Goal: Communication & Community: Share content

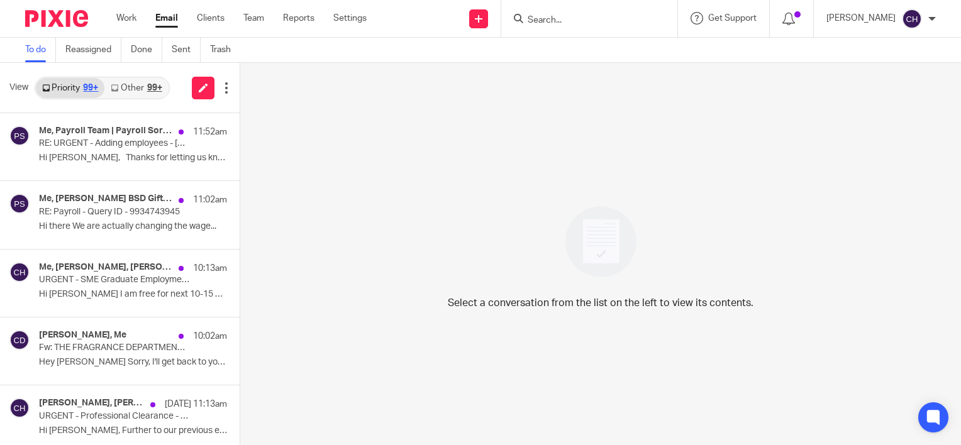
click at [60, 20] on img at bounding box center [56, 18] width 63 height 17
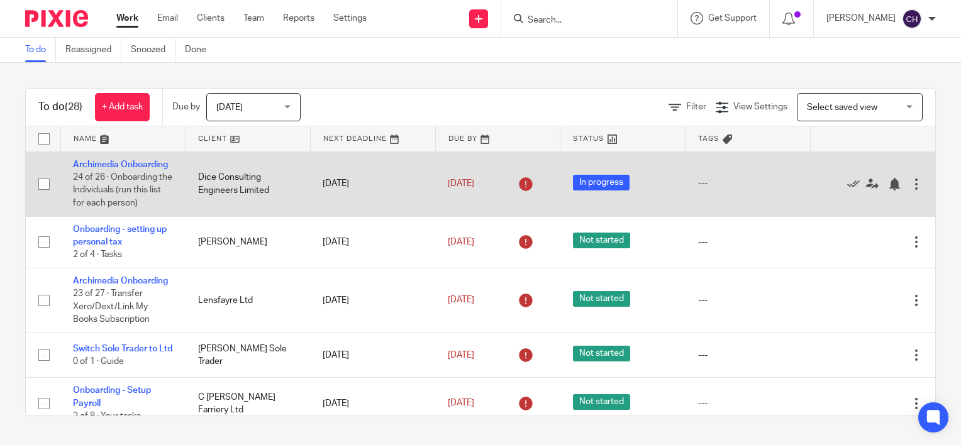
click at [99, 171] on td "Archimedia Onboarding 24 of 26 · Onboarding the Individuals (run this list for …" at bounding box center [122, 184] width 125 height 65
click at [99, 169] on link "Archimedia Onboarding" at bounding box center [120, 164] width 95 height 9
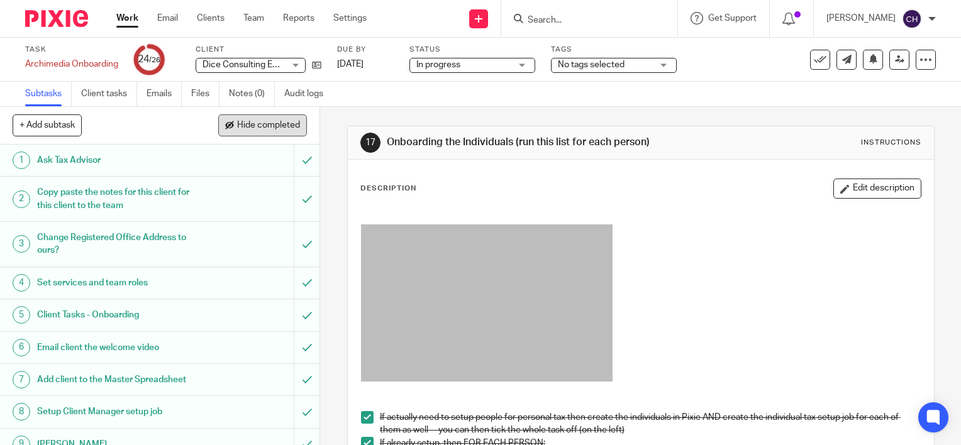
click at [277, 126] on span "Hide completed" at bounding box center [268, 126] width 63 height 10
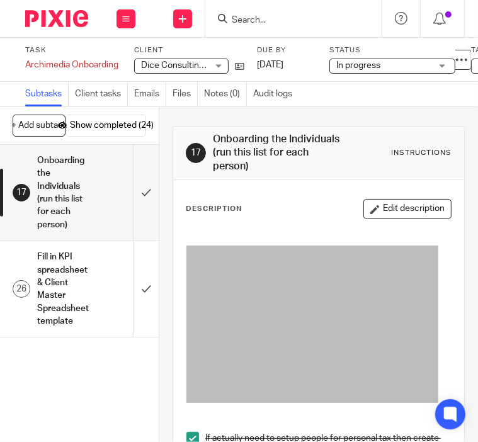
click at [245, 71] on div "Task Archimedia Onboarding Save Archimedia Onboarding 24 /26 Client Dice Consul…" at bounding box center [185, 59] width 320 height 28
click at [242, 65] on icon at bounding box center [239, 66] width 9 height 9
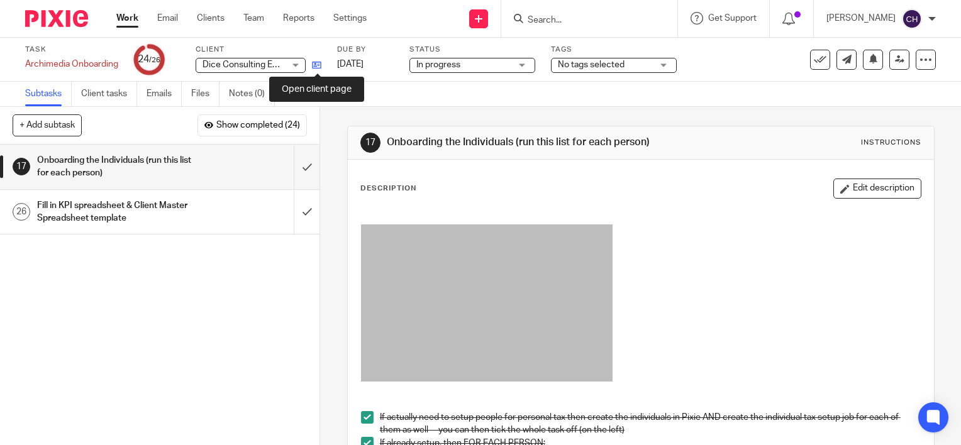
click at [320, 65] on icon at bounding box center [316, 64] width 9 height 9
drag, startPoint x: 761, startPoint y: 177, endPoint x: 842, endPoint y: 166, distance: 82.0
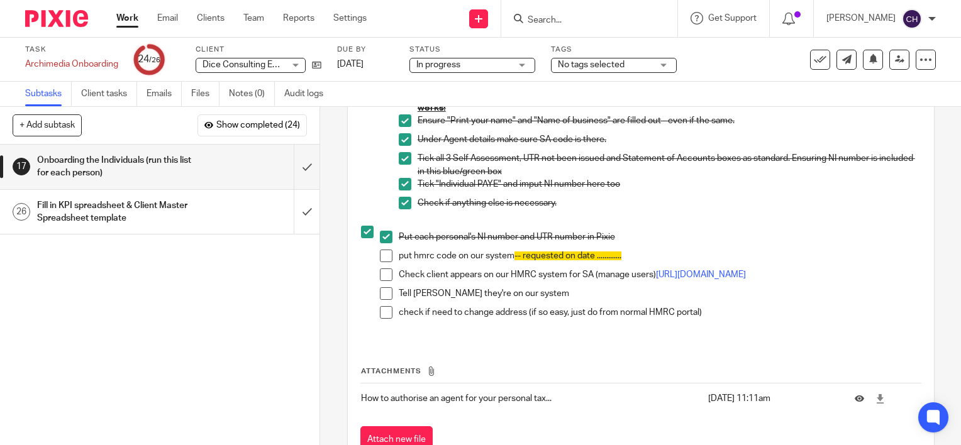
scroll to position [780, 0]
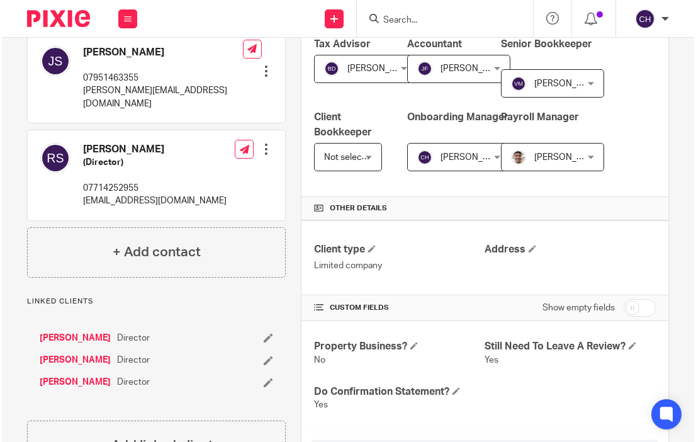
scroll to position [223, 0]
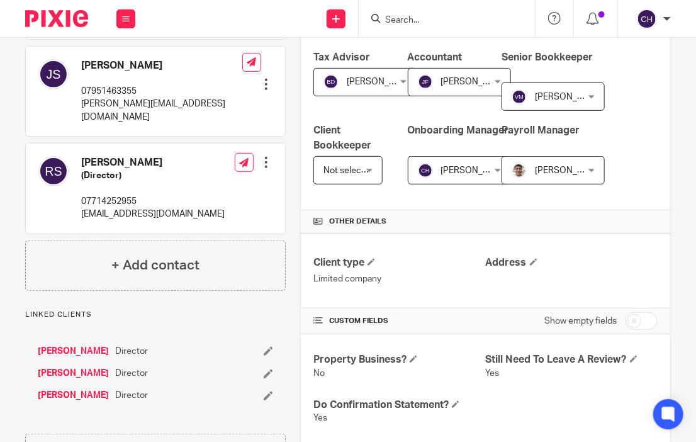
click at [60, 345] on link "[PERSON_NAME]" at bounding box center [73, 351] width 71 height 13
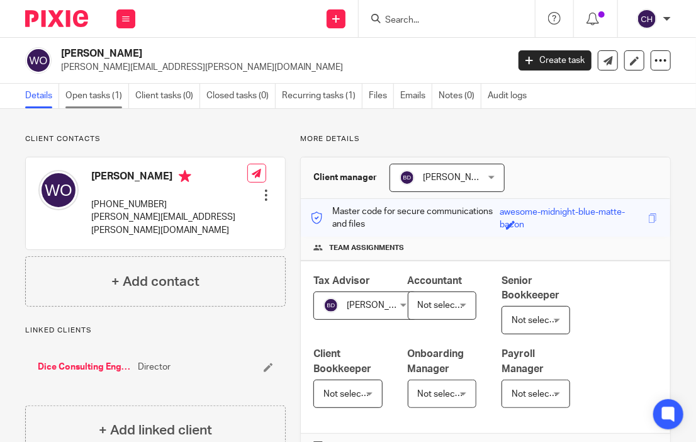
click at [89, 91] on link "Open tasks (1)" at bounding box center [97, 96] width 64 height 25
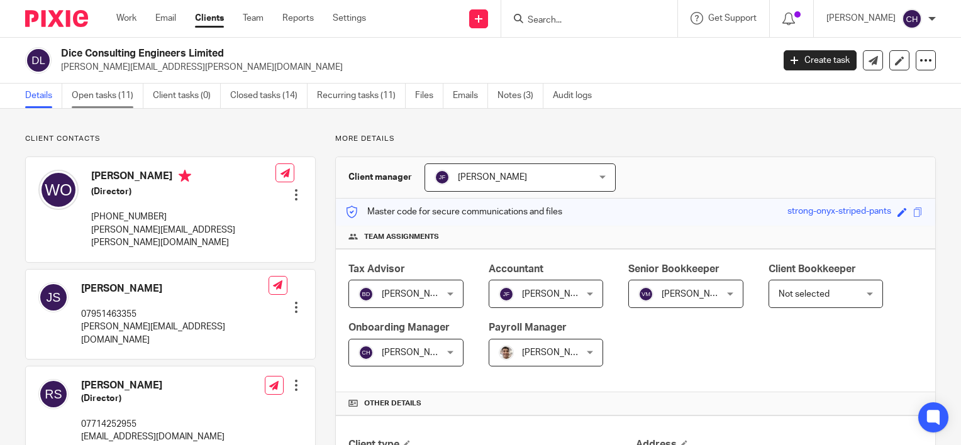
click at [101, 103] on link "Open tasks (11)" at bounding box center [108, 96] width 72 height 25
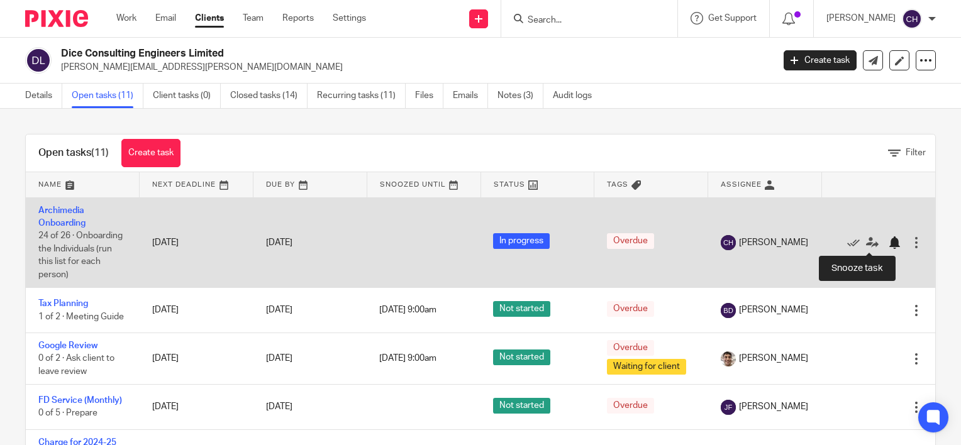
click at [888, 243] on div at bounding box center [894, 243] width 13 height 13
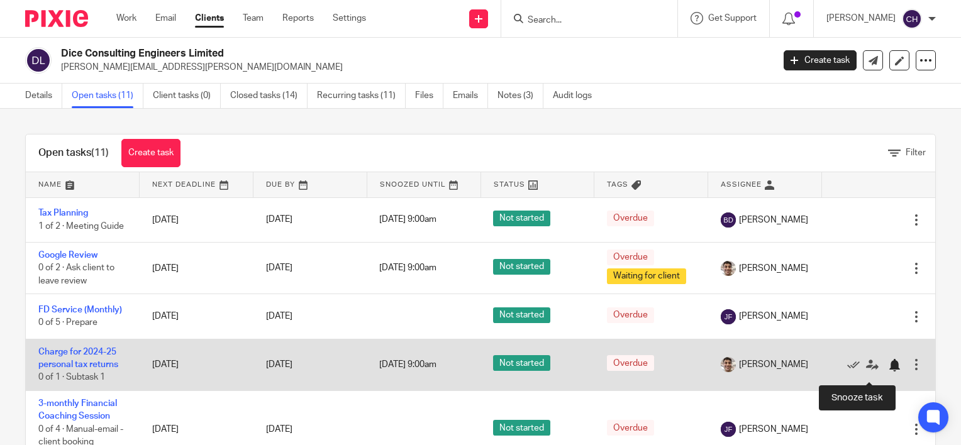
click at [888, 372] on div at bounding box center [894, 365] width 13 height 13
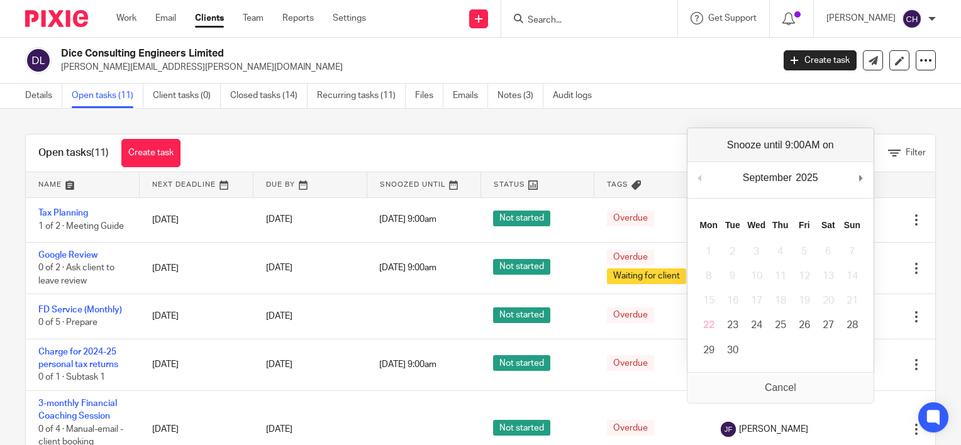
click at [925, 204] on div "Open tasks (11) Create task Filter Name Next Deadline Due By Snoozed Until Stat…" at bounding box center [480, 277] width 961 height 337
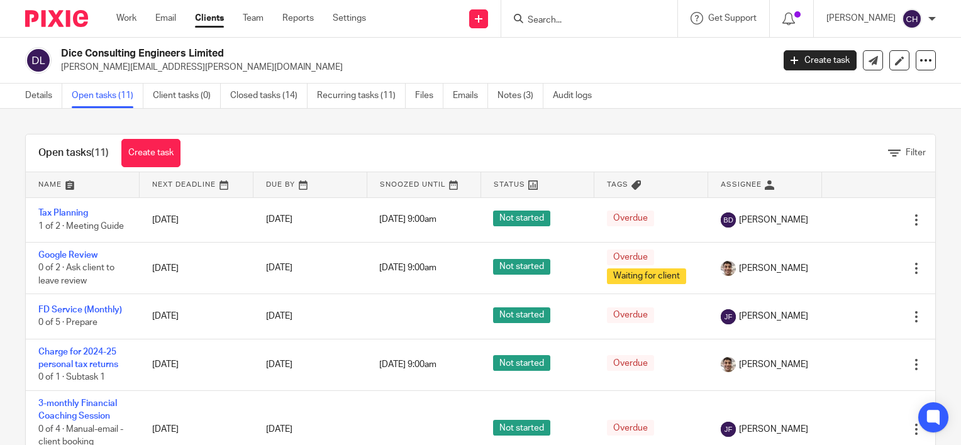
click at [70, 21] on img at bounding box center [56, 18] width 63 height 17
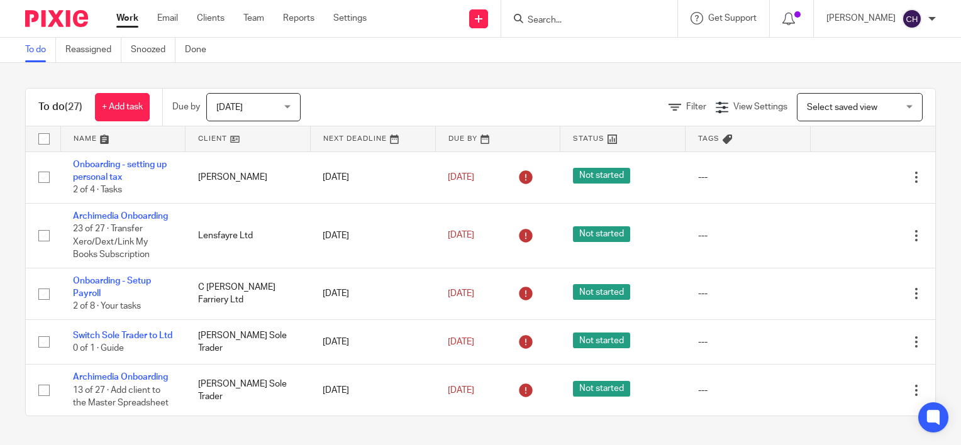
click at [456, 89] on div "To do (27) + Add task Due by [DATE] [DATE] [DATE] [DATE] This week Next week Th…" at bounding box center [481, 108] width 910 height 38
click at [60, 20] on img at bounding box center [56, 18] width 63 height 17
click at [120, 81] on div "To do (27) + Add task Due by Today Today Today Tomorrow This week Next week Thi…" at bounding box center [480, 252] width 961 height 379
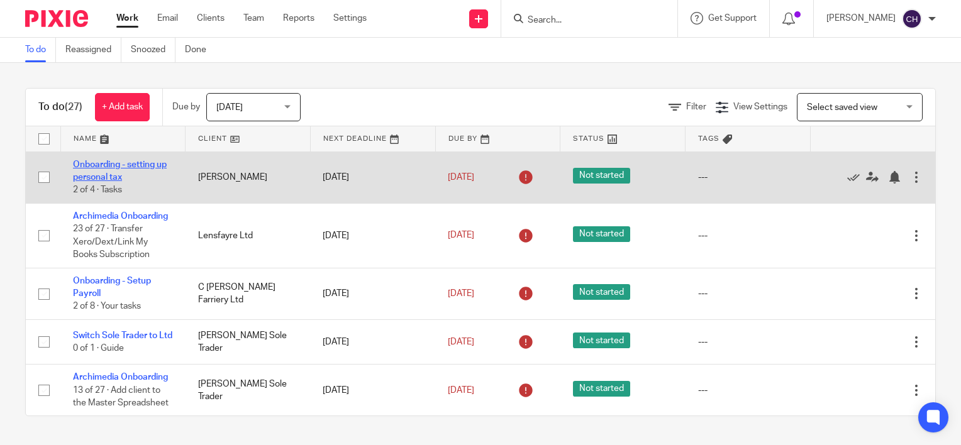
click at [113, 176] on link "Onboarding - setting up personal tax" at bounding box center [120, 170] width 94 height 21
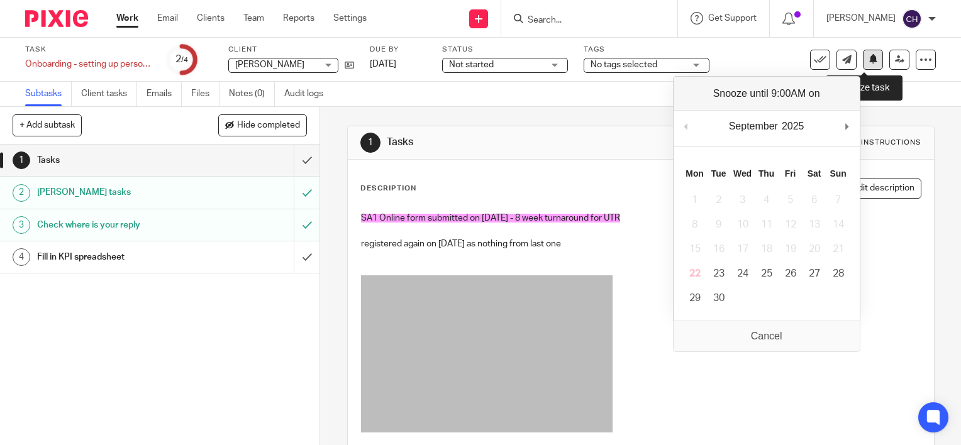
click at [869, 62] on icon at bounding box center [873, 58] width 9 height 9
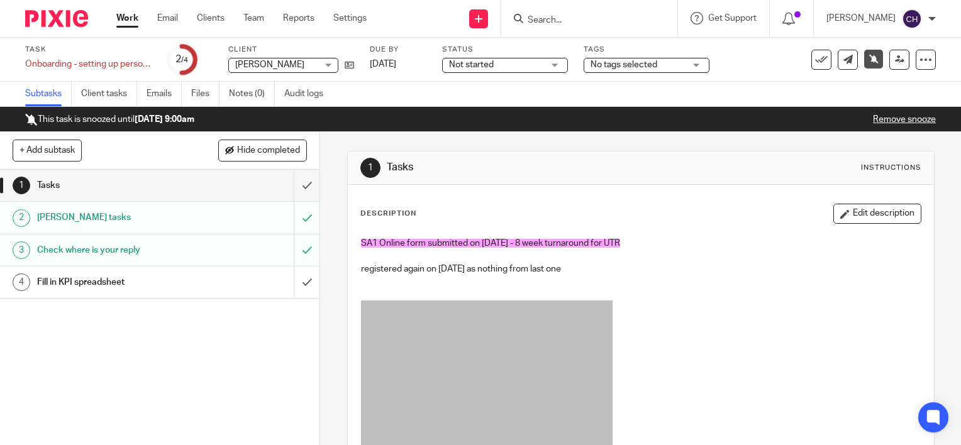
click at [63, 20] on img at bounding box center [56, 18] width 63 height 17
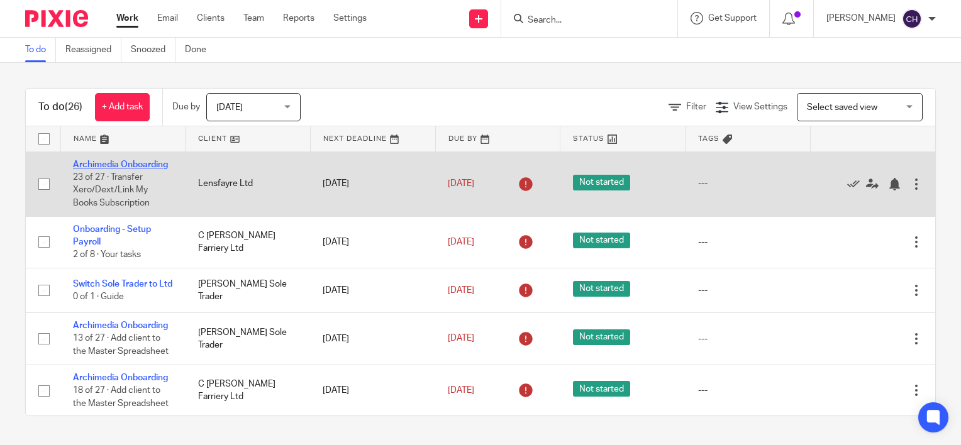
click at [96, 169] on link "Archimedia Onboarding" at bounding box center [120, 164] width 95 height 9
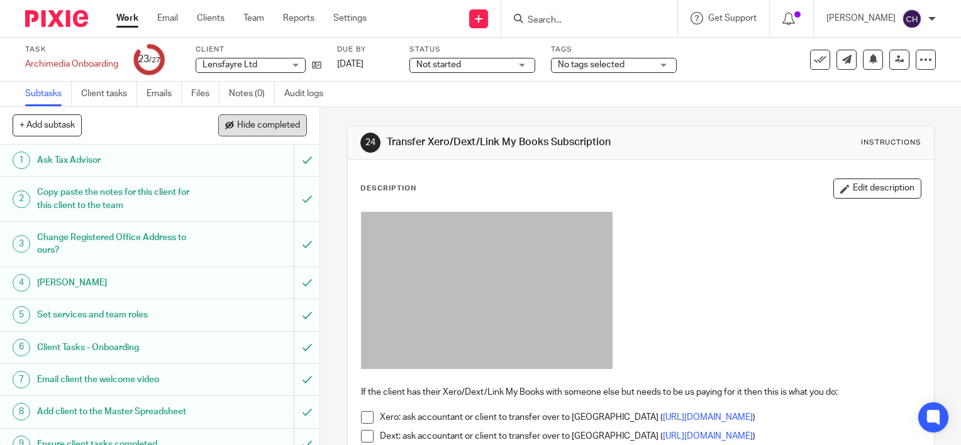
click at [276, 125] on span "Hide completed" at bounding box center [268, 126] width 63 height 10
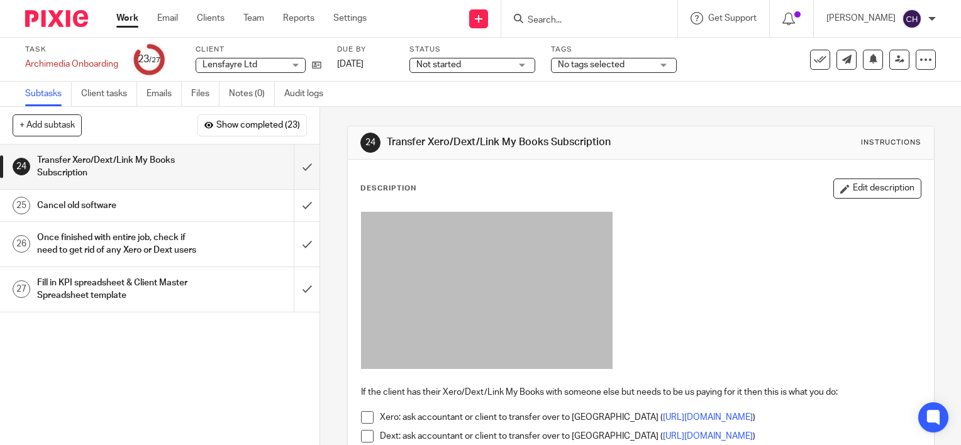
click at [920, 114] on div "24 Transfer Xero/Dext/Link My Books Subscription Instructions Description Edit …" at bounding box center [640, 276] width 641 height 339
click at [289, 167] on input "submit" at bounding box center [160, 167] width 320 height 45
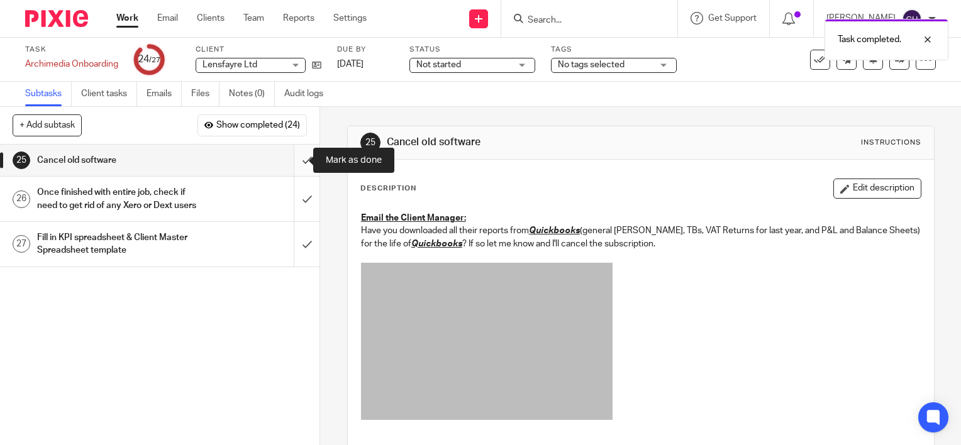
click at [299, 159] on input "submit" at bounding box center [160, 160] width 320 height 31
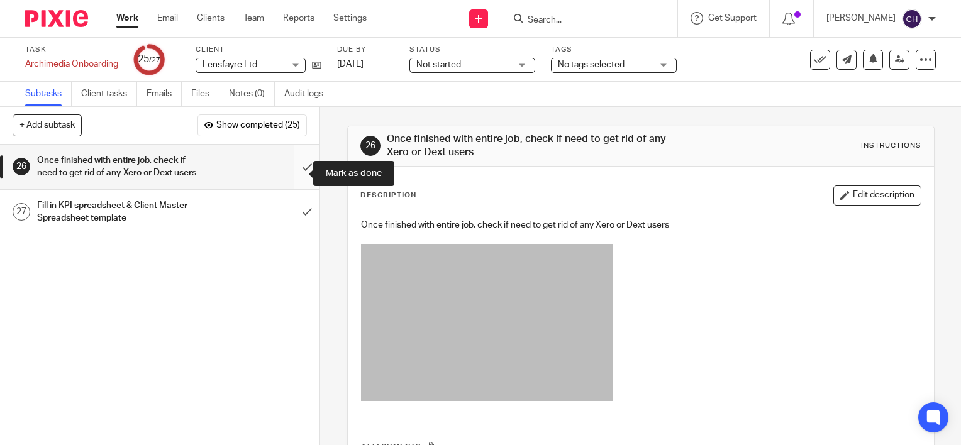
click at [293, 167] on input "submit" at bounding box center [160, 167] width 320 height 45
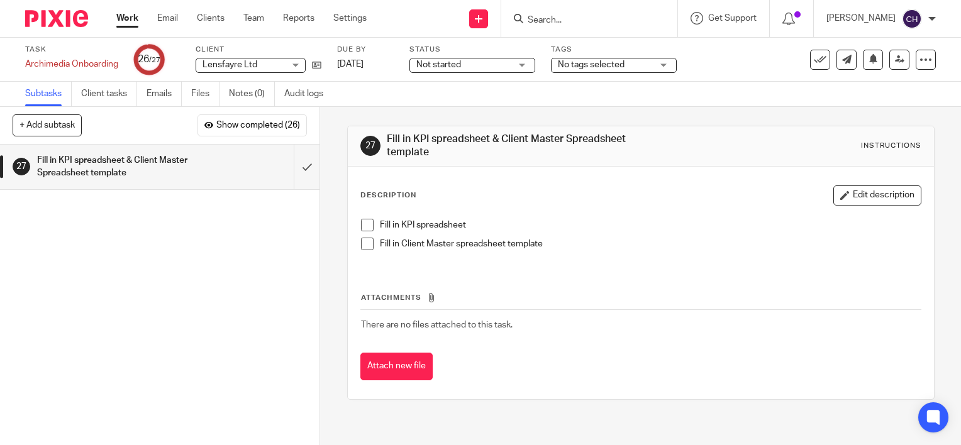
click at [367, 222] on span at bounding box center [367, 225] width 13 height 13
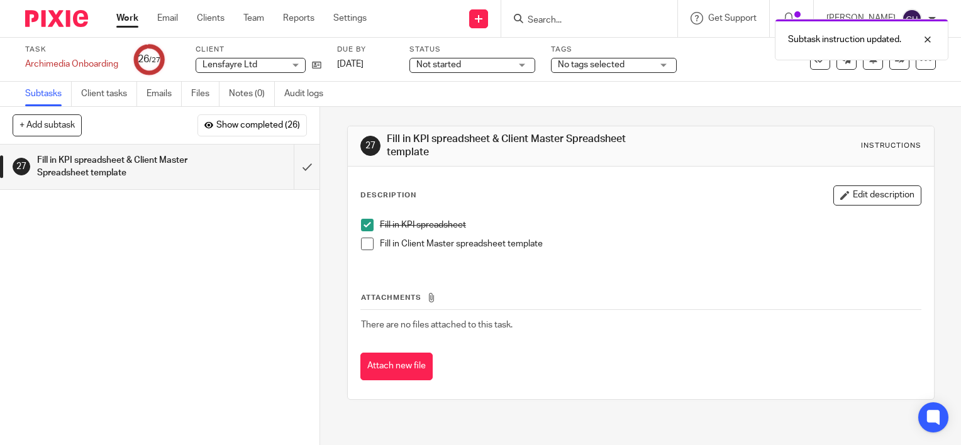
click at [362, 240] on span at bounding box center [367, 244] width 13 height 13
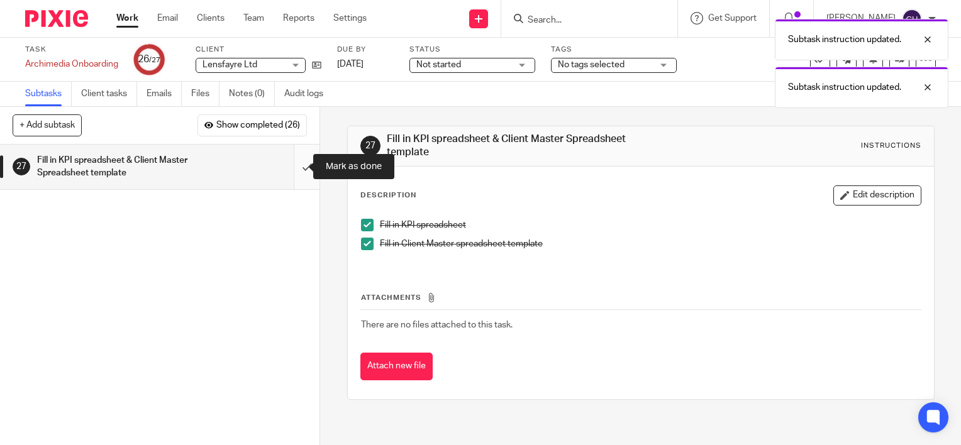
click at [291, 162] on input "submit" at bounding box center [160, 167] width 320 height 45
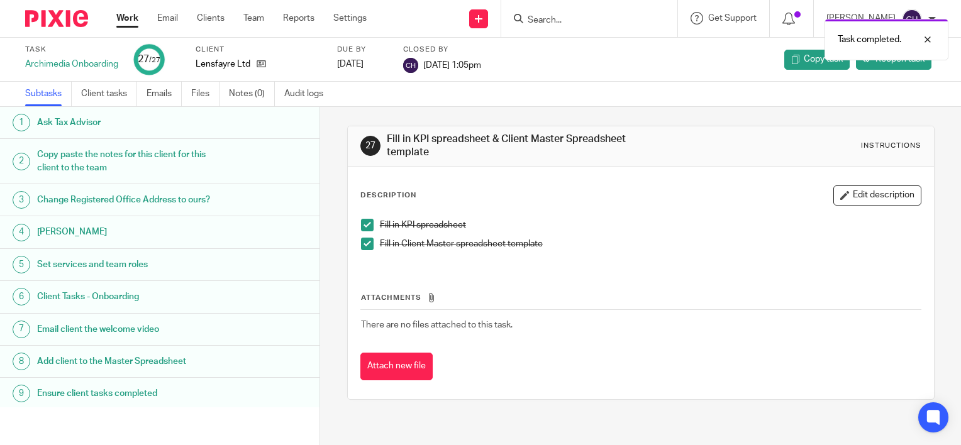
click at [66, 18] on img at bounding box center [56, 18] width 63 height 17
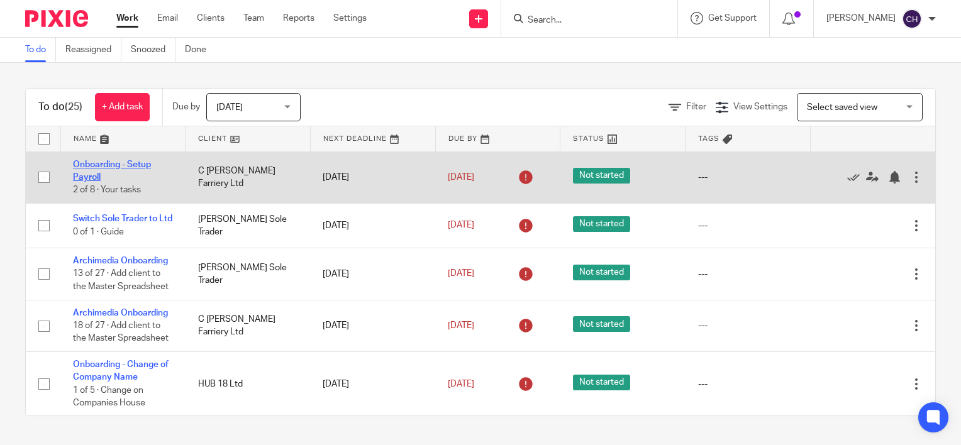
click at [91, 165] on link "Onboarding - Setup Payroll" at bounding box center [112, 170] width 78 height 21
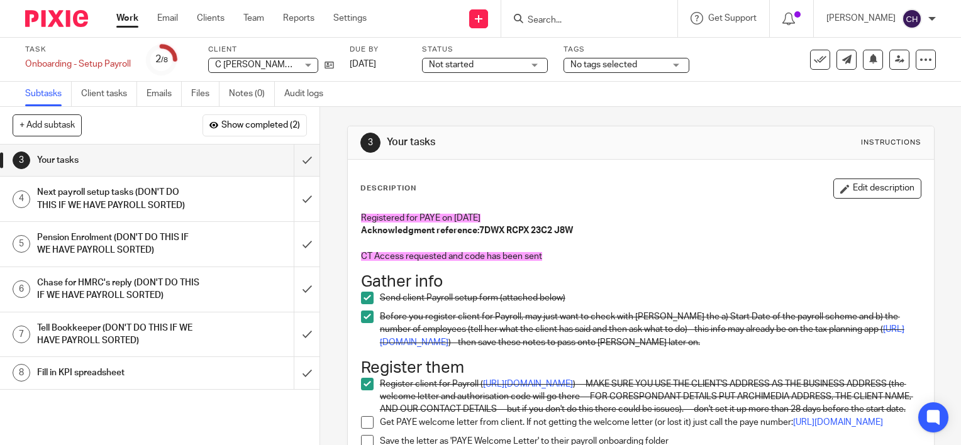
click at [549, 159] on div "3 Your tasks Instructions" at bounding box center [641, 142] width 586 height 33
click at [333, 69] on icon at bounding box center [329, 64] width 9 height 9
click at [330, 64] on icon at bounding box center [329, 64] width 9 height 9
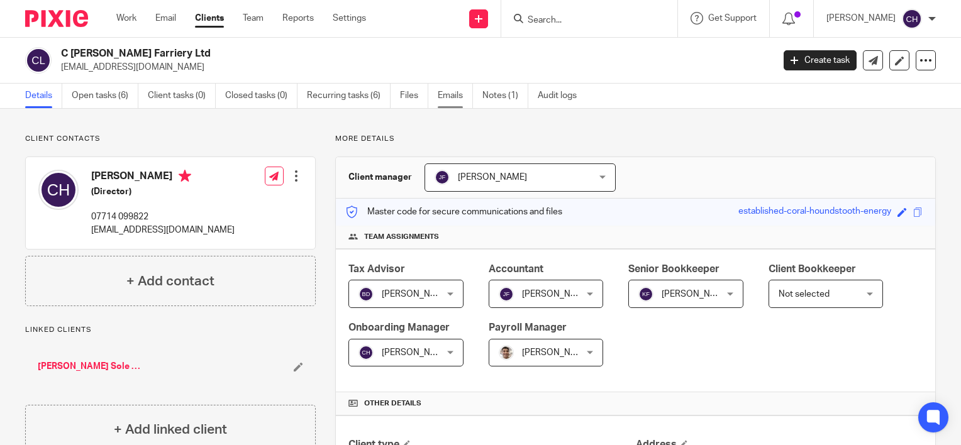
click at [444, 104] on link "Emails" at bounding box center [455, 96] width 35 height 25
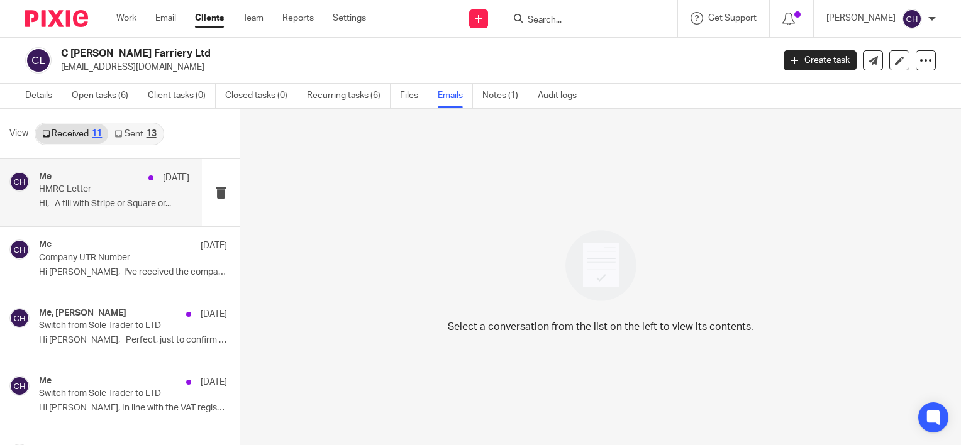
click at [88, 194] on p "HMRC Letter" at bounding box center [99, 189] width 120 height 11
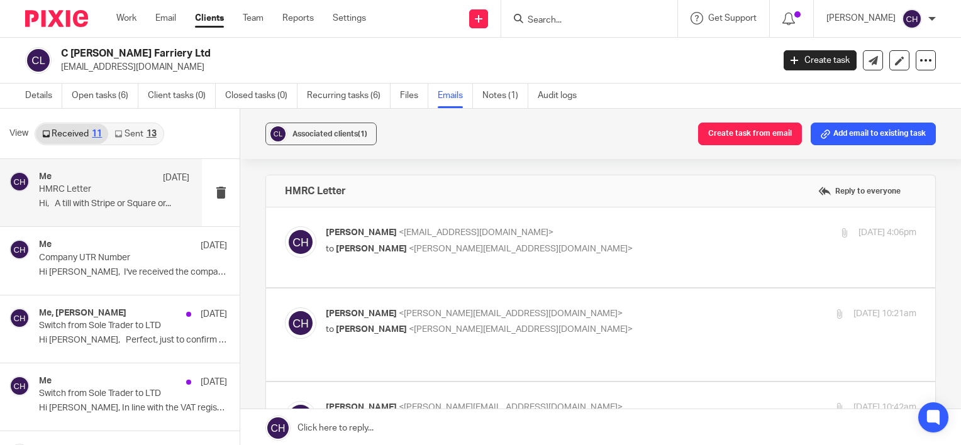
click at [793, 269] on div "Callum Humphrey <callum_humphrey@hotmail.co.uk> to Chloe Hooton <chloe@archimed…" at bounding box center [601, 248] width 632 height 42
click at [658, 216] on label at bounding box center [600, 248] width 669 height 80
click at [285, 226] on input "checkbox" at bounding box center [284, 226] width 1 height 1
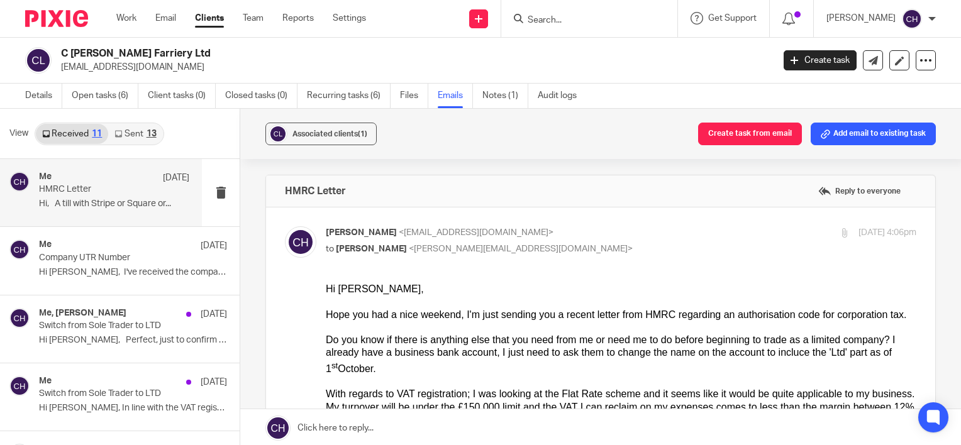
click at [658, 216] on label at bounding box center [600, 437] width 669 height 458
click at [285, 226] on input "checkbox" at bounding box center [284, 226] width 1 height 1
checkbox input "false"
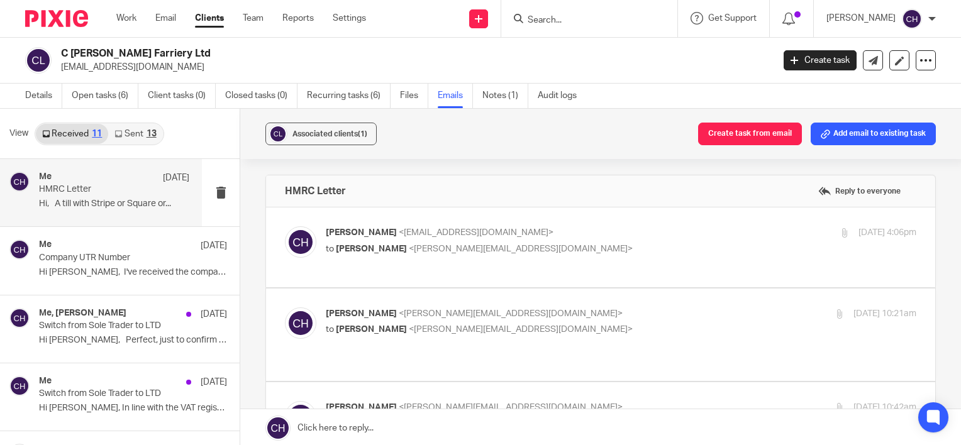
click at [538, 155] on div "Associated clients (1) Create task from email Add email to existing task" at bounding box center [600, 134] width 721 height 50
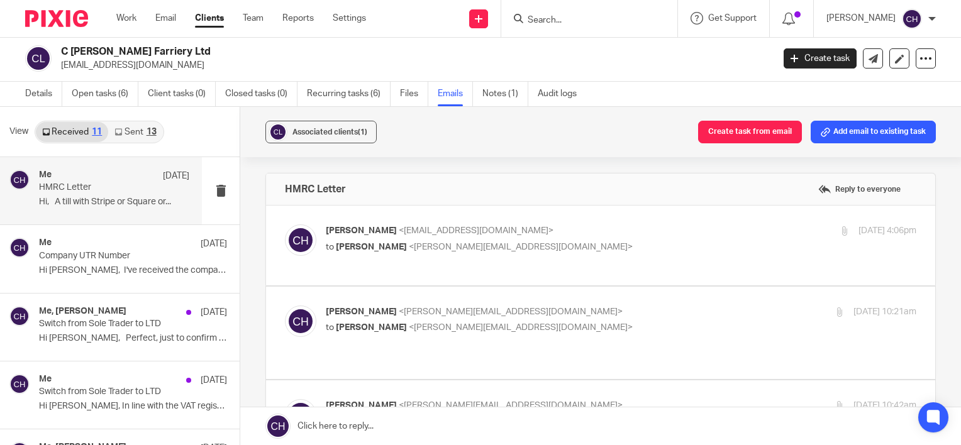
click at [607, 393] on label at bounding box center [600, 421] width 669 height 80
click at [285, 399] on input "checkbox" at bounding box center [284, 399] width 1 height 1
checkbox input "true"
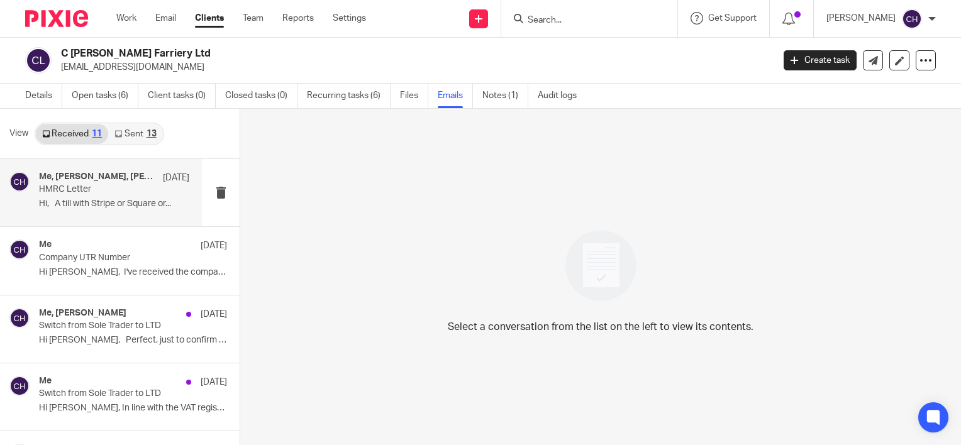
click at [111, 181] on h4 "Me, Jill Fox, Callum Humphrey, Barbara Demtriou" at bounding box center [98, 177] width 118 height 11
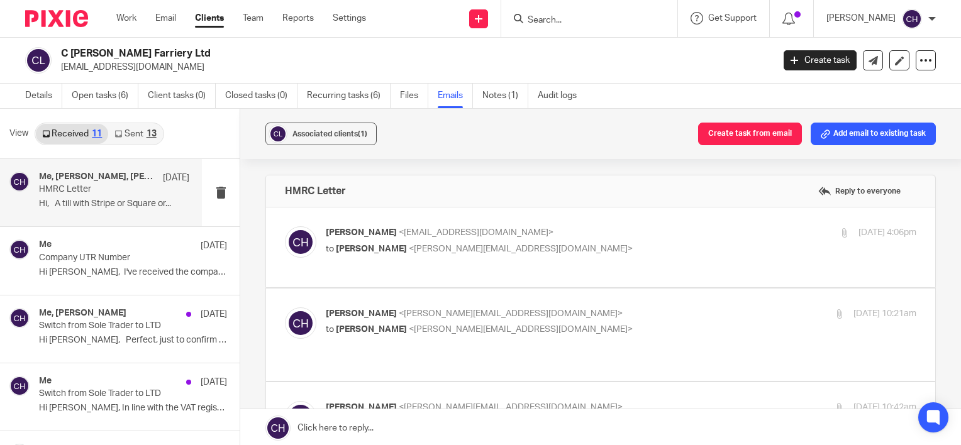
click at [563, 387] on label at bounding box center [600, 423] width 669 height 80
click at [285, 401] on input "checkbox" at bounding box center [284, 401] width 1 height 1
checkbox input "true"
click at [583, 321] on p "Chloe Hooton <chloe@archimediaaccounts.co.uk>" at bounding box center [523, 314] width 394 height 13
checkbox input "true"
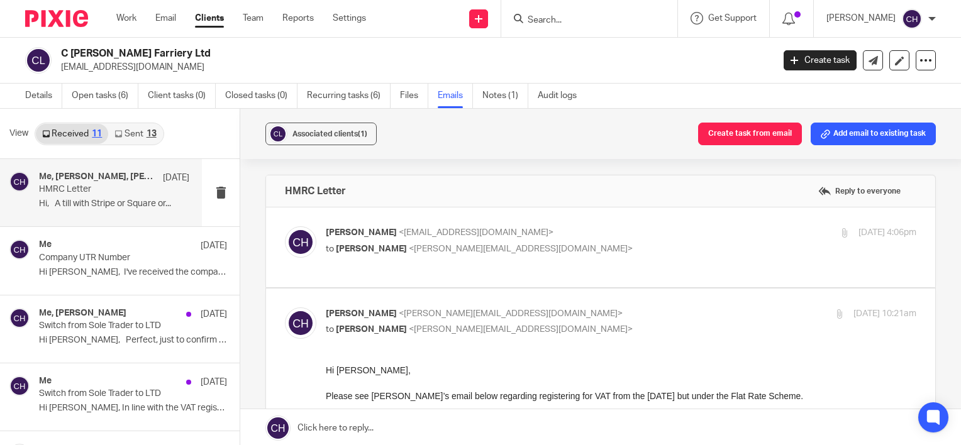
click at [594, 232] on p "Callum Humphrey <callum_humphrey@hotmail.co.uk>" at bounding box center [523, 233] width 394 height 13
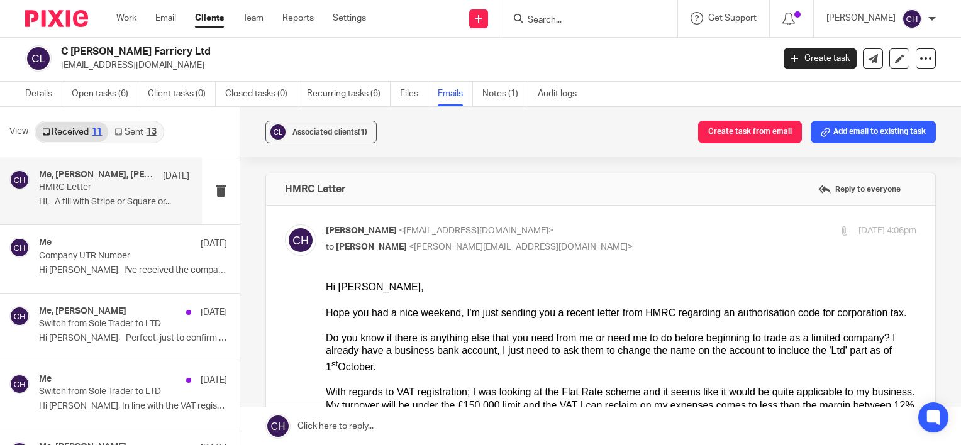
scroll to position [2, 0]
click at [580, 255] on div "Callum Humphrey <callum_humphrey@hotmail.co.uk> to Chloe Hooton <chloe@archimed…" at bounding box center [621, 240] width 591 height 31
checkbox input "false"
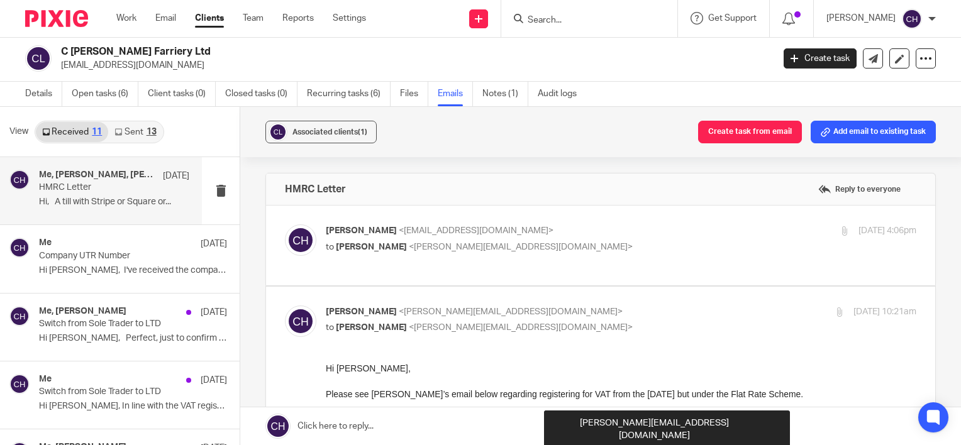
scroll to position [0, 0]
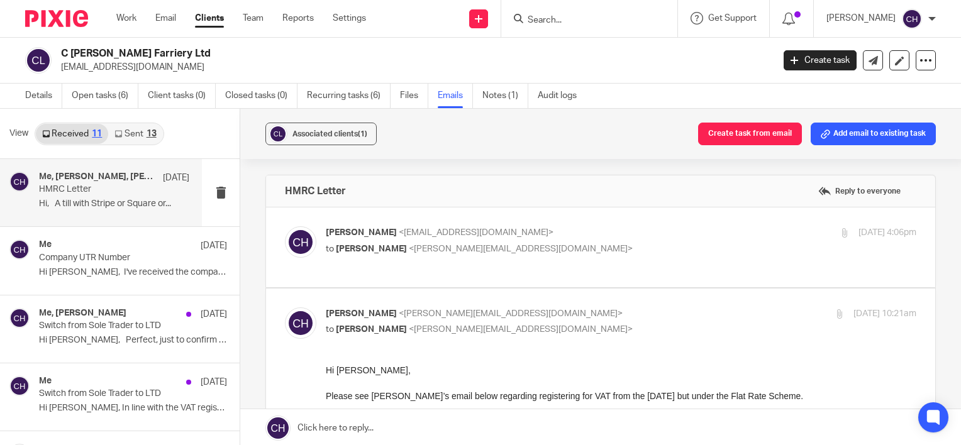
click at [285, 308] on input "checkbox" at bounding box center [284, 307] width 1 height 1
checkbox input "false"
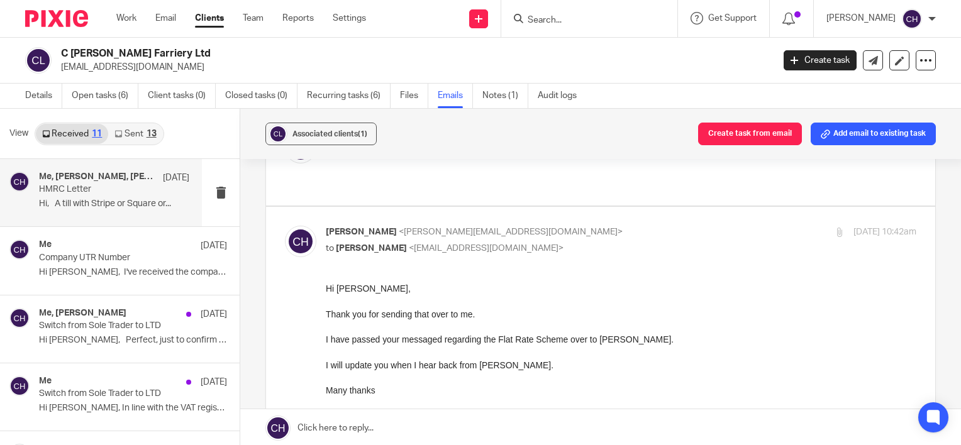
scroll to position [176, 0]
click at [598, 244] on p "to Callum Humphrey <callum_humphrey@hotmail.co.uk>" at bounding box center [523, 248] width 394 height 13
checkbox input "false"
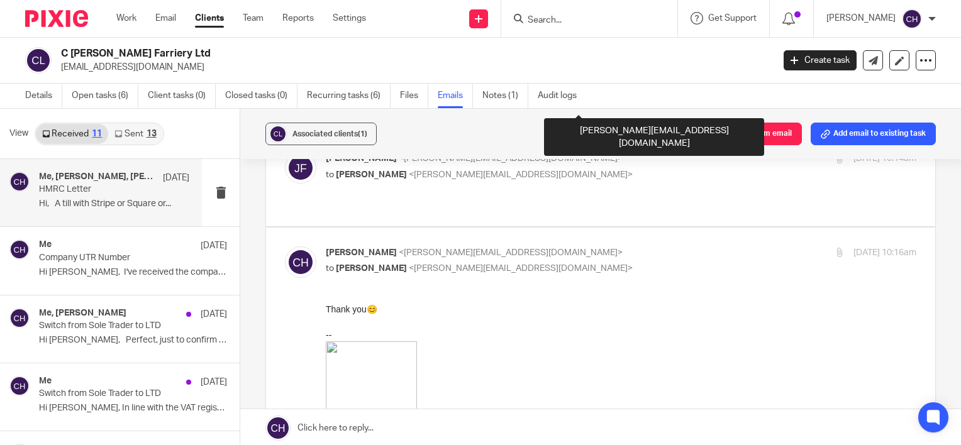
scroll to position [982, 0]
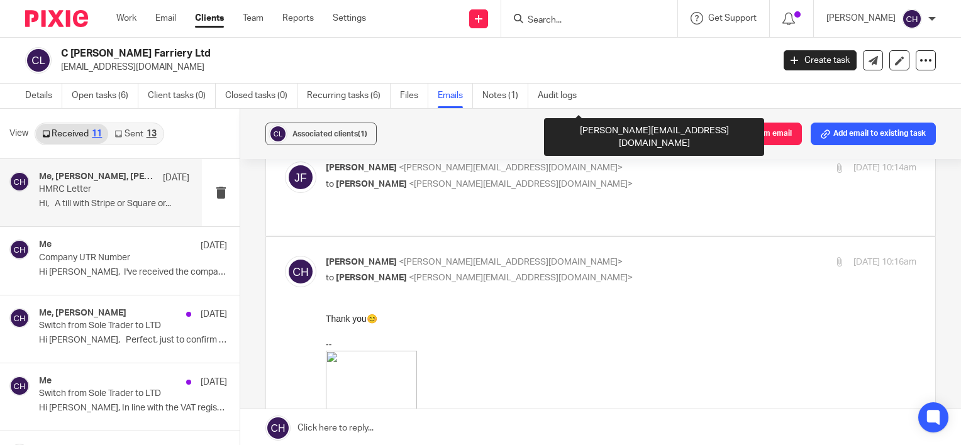
click at [598, 256] on p "Chloe Hooton <chloe@archimediaaccounts.co.uk>" at bounding box center [523, 262] width 394 height 13
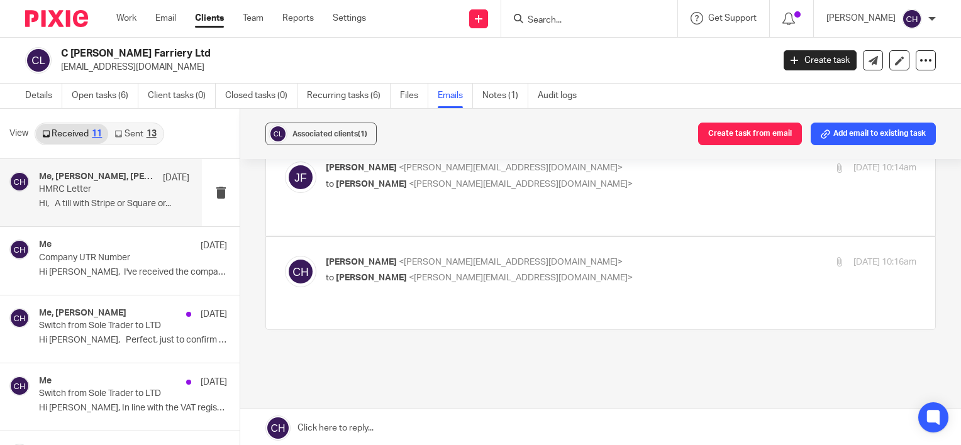
scroll to position [988, 0]
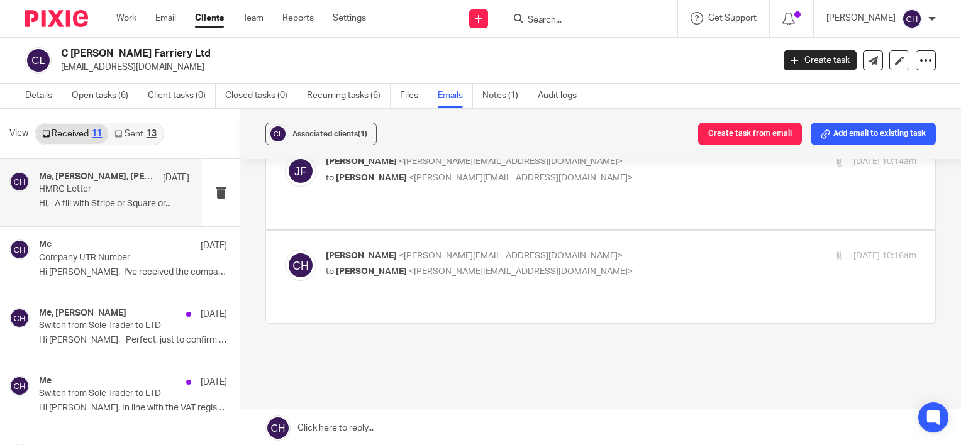
click at [598, 250] on p "Chloe Hooton <chloe@archimediaaccounts.co.uk>" at bounding box center [523, 256] width 394 height 13
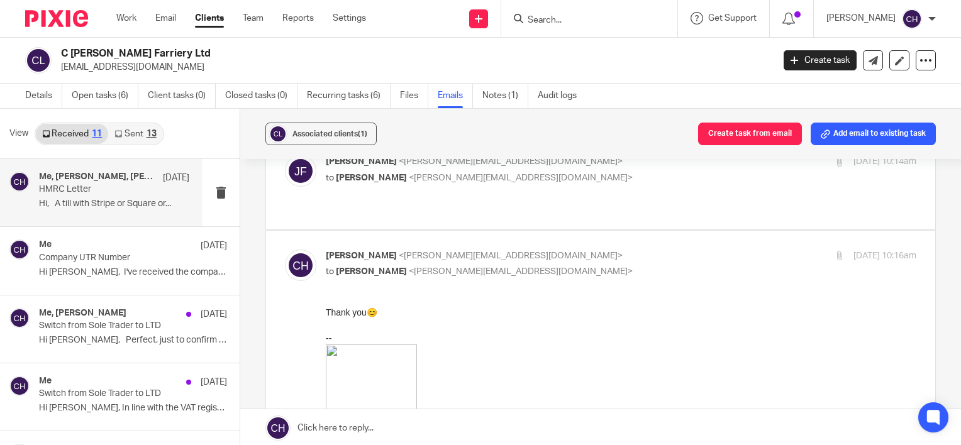
scroll to position [0, 0]
click at [598, 250] on p "Chloe Hooton <chloe@archimediaaccounts.co.uk>" at bounding box center [523, 256] width 394 height 13
checkbox input "false"
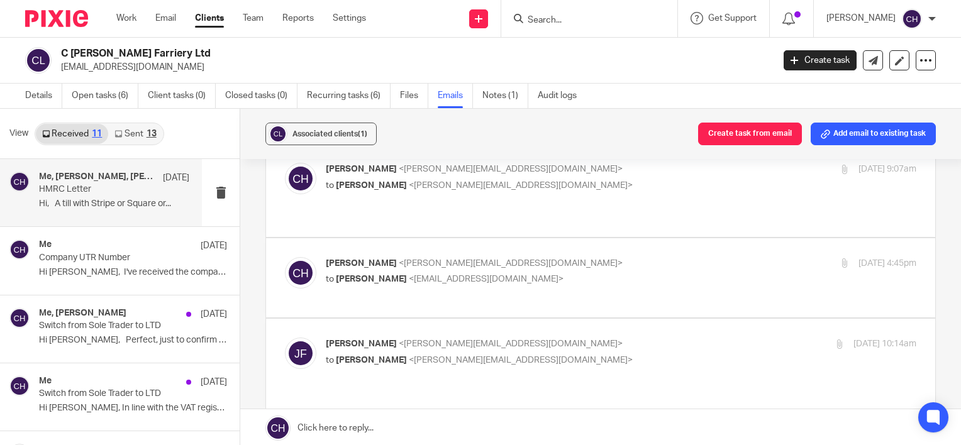
scroll to position [786, 0]
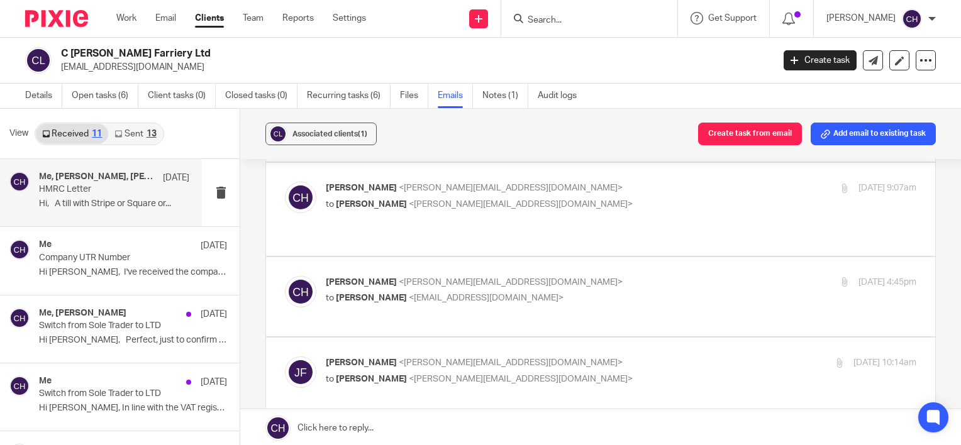
click at [597, 287] on div "Chloe Hooton <chloe@archimediaaccounts.co.uk> to Callum Humphrey <callum_humphr…" at bounding box center [523, 290] width 394 height 29
checkbox input "true"
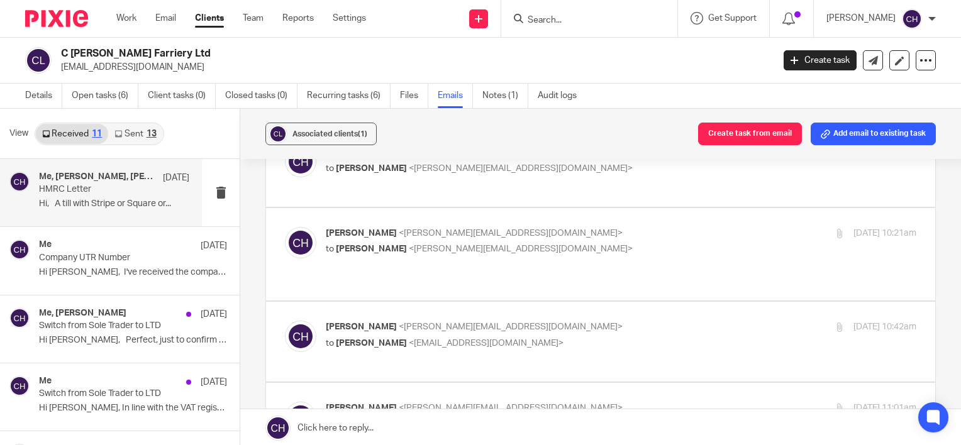
scroll to position [0, 0]
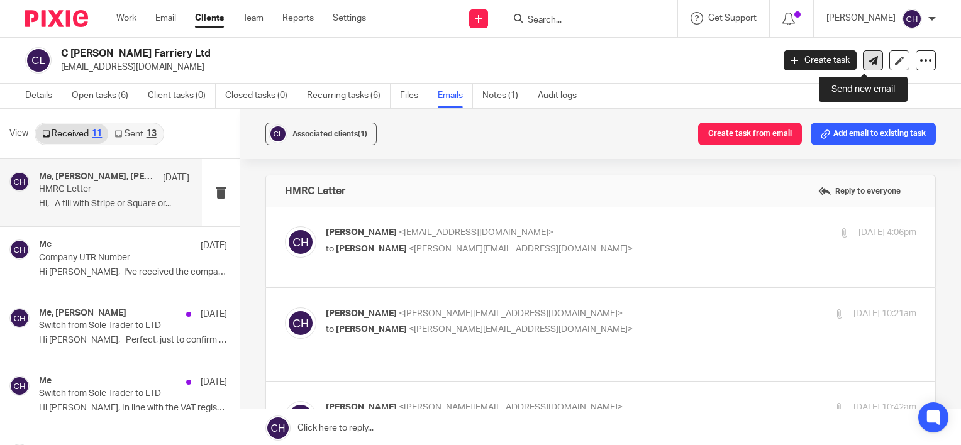
click at [869, 60] on icon at bounding box center [873, 60] width 9 height 9
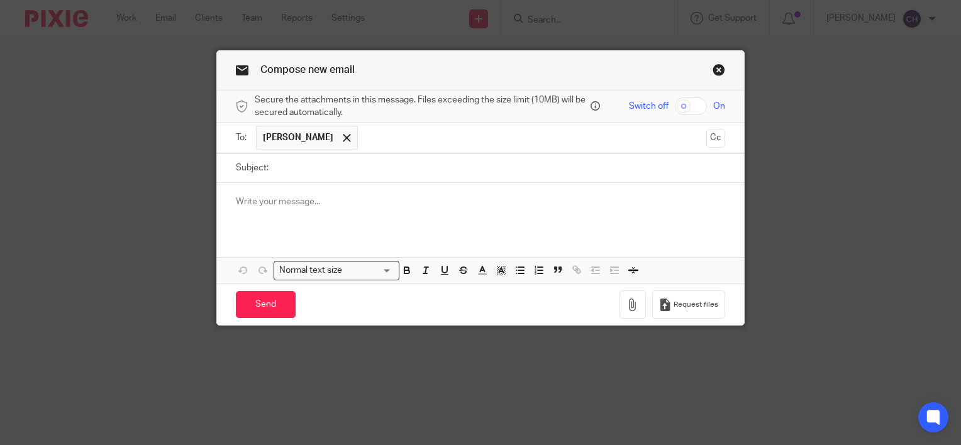
click at [544, 164] on input "Subject:" at bounding box center [500, 168] width 450 height 28
type input "PAYE Letter"
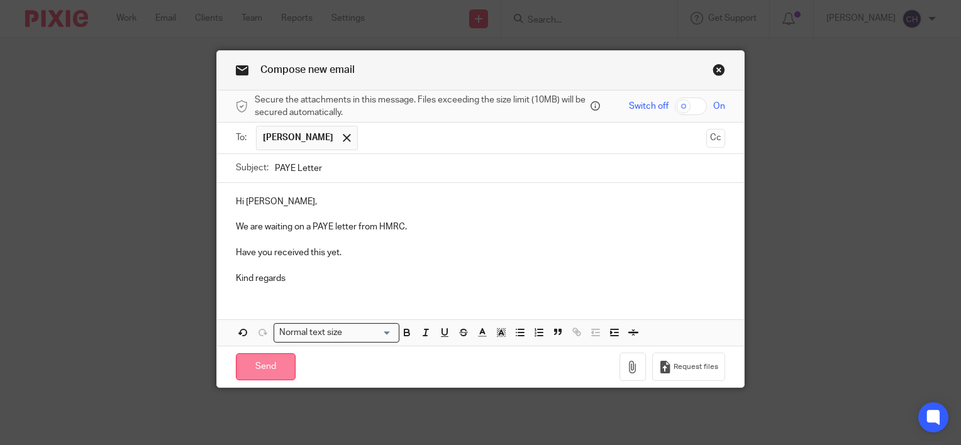
click at [258, 370] on input "Send" at bounding box center [266, 367] width 60 height 27
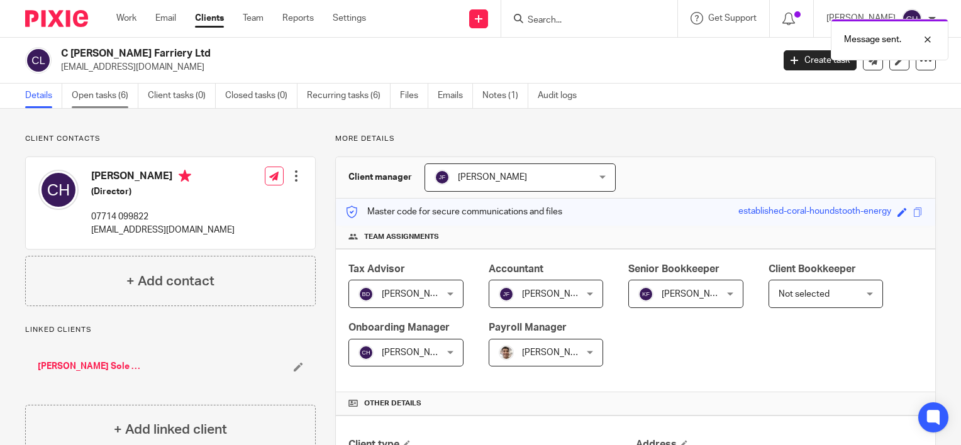
click at [77, 93] on link "Open tasks (6)" at bounding box center [105, 96] width 67 height 25
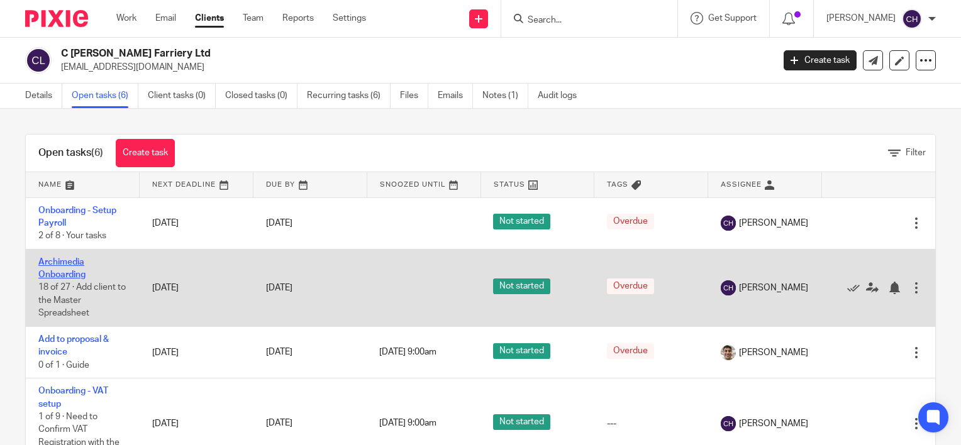
click at [67, 272] on link "Archimedia Onboarding" at bounding box center [61, 268] width 47 height 21
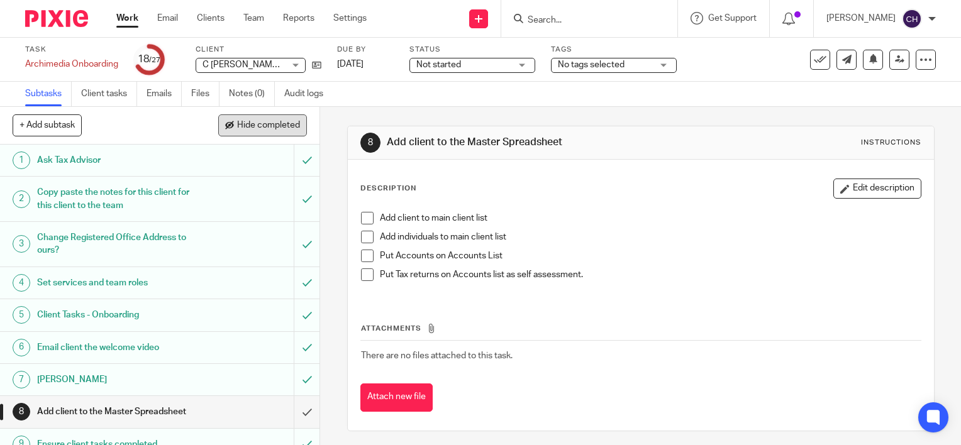
click at [266, 126] on span "Hide completed" at bounding box center [268, 126] width 63 height 10
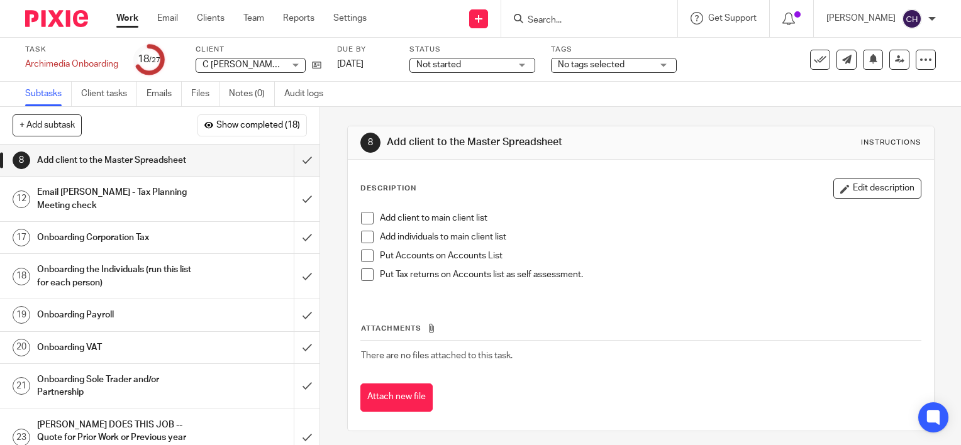
click at [167, 204] on h1 "Email [PERSON_NAME] - Tax Planning Meeting check" at bounding box center [118, 199] width 163 height 32
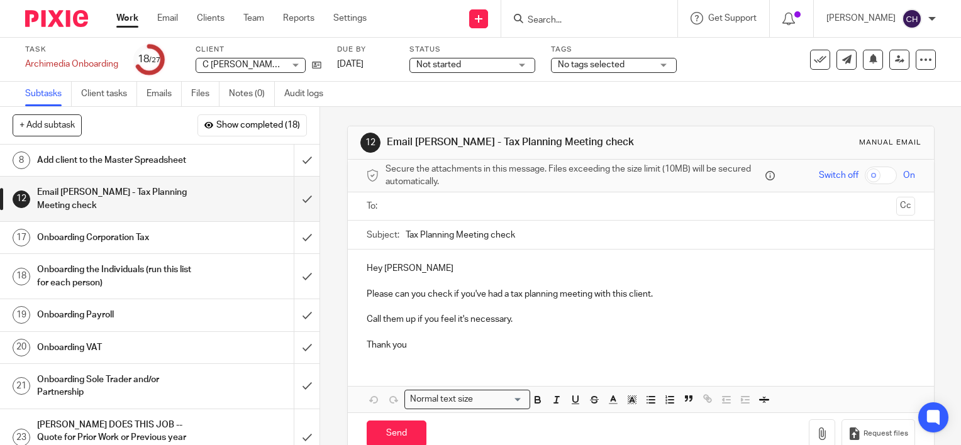
click at [159, 225] on link "17 Onboarding Corporation Tax" at bounding box center [147, 237] width 294 height 31
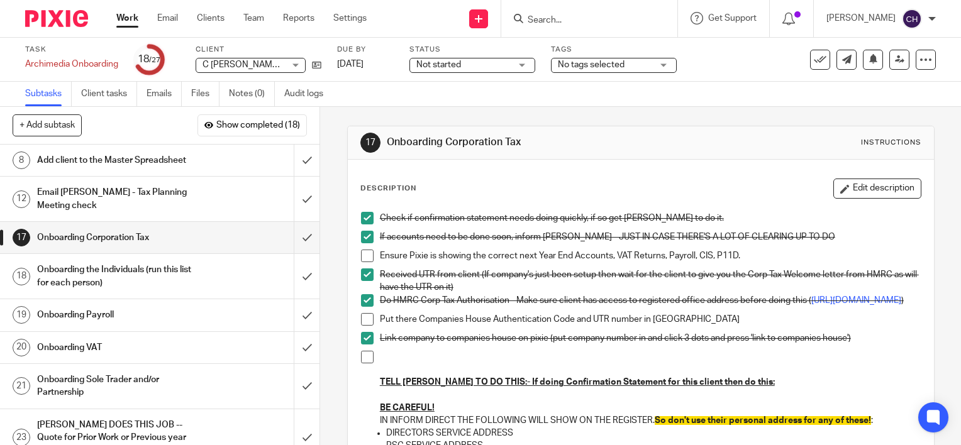
click at [618, 135] on div "17 Onboarding Corporation Tax Instructions" at bounding box center [641, 143] width 561 height 20
